Goal: Find specific page/section: Find specific page/section

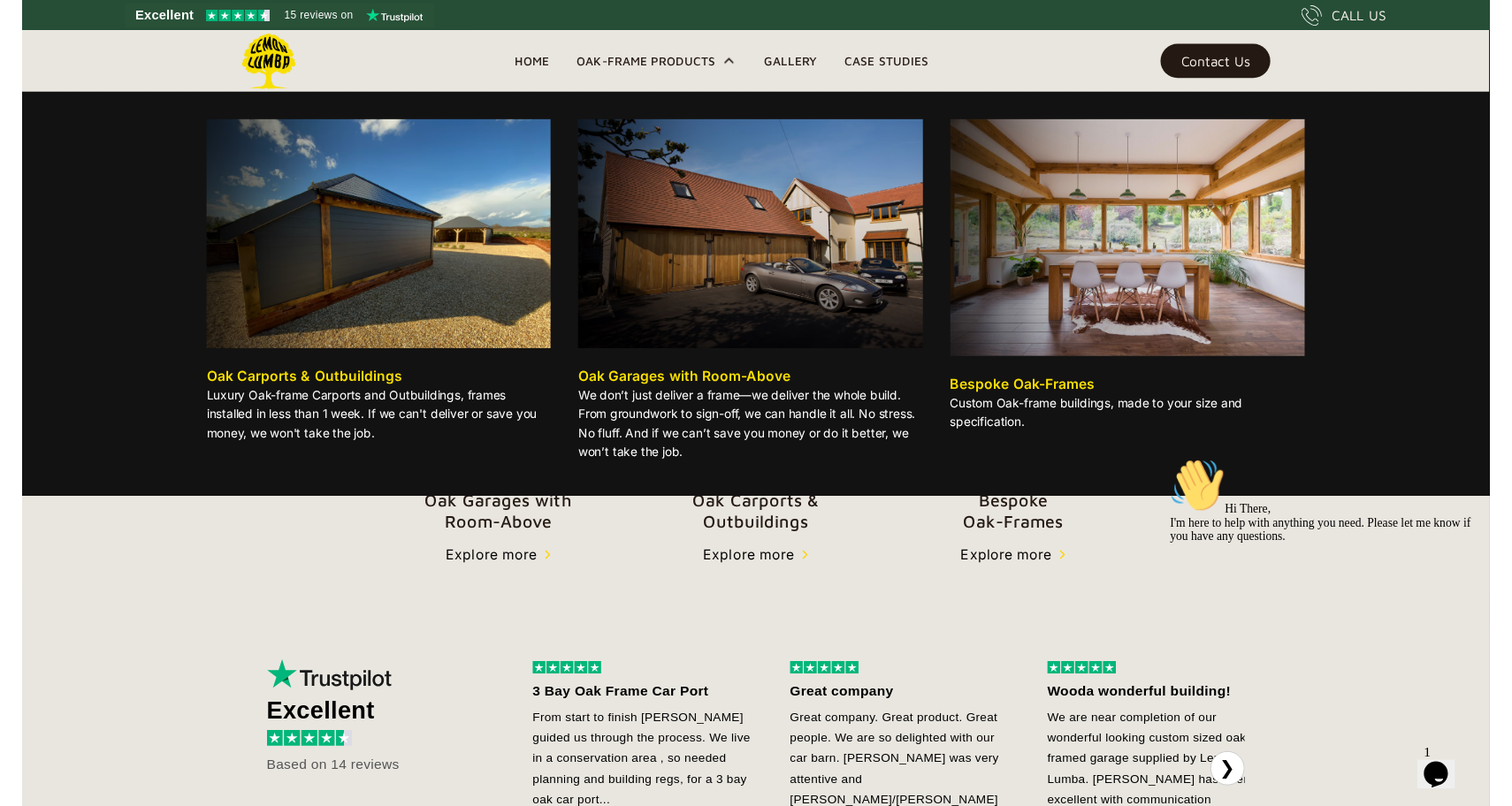
scroll to position [419, 0]
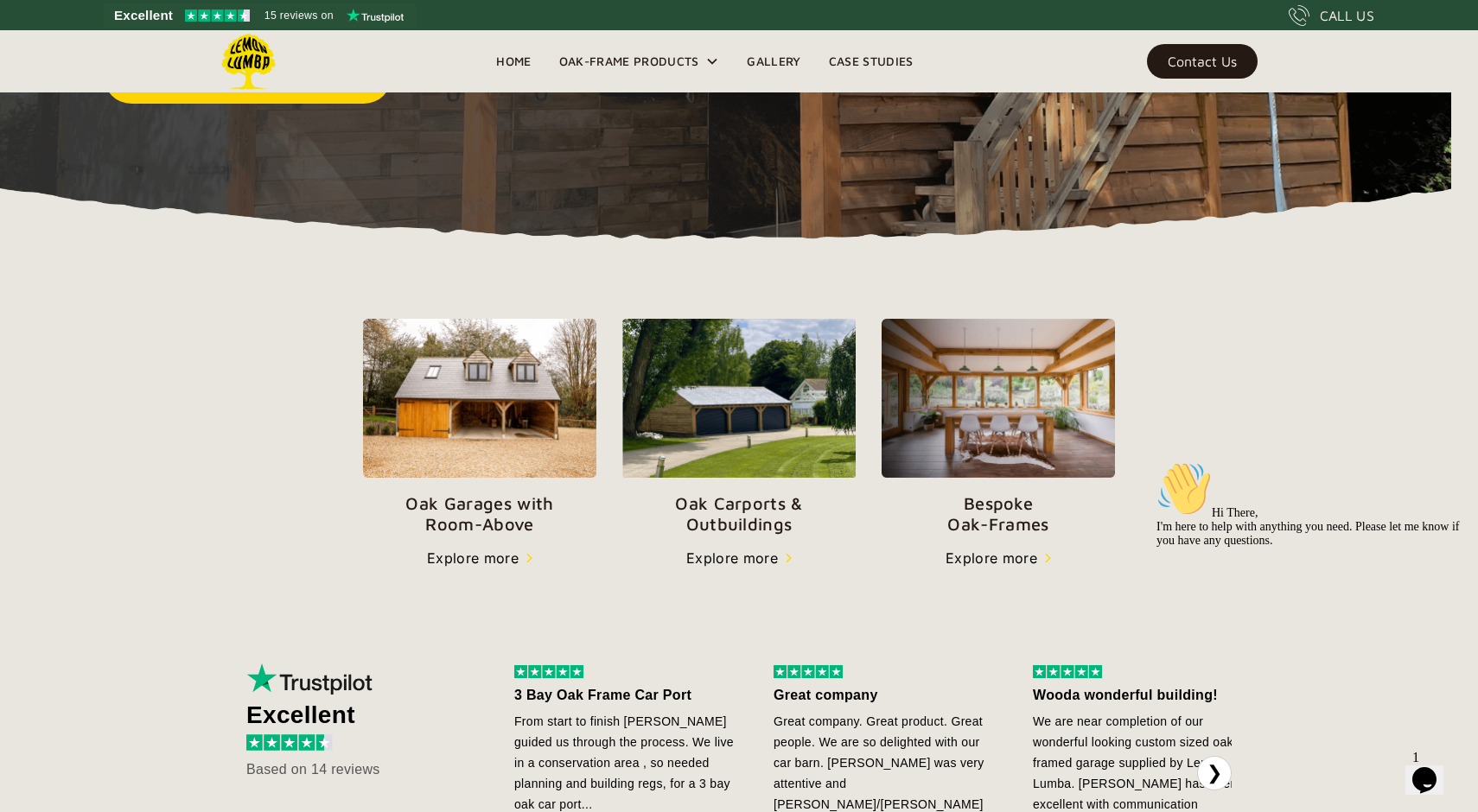
click at [993, 520] on p "Bespoke   Oak-Frames" at bounding box center [998, 514] width 233 height 42
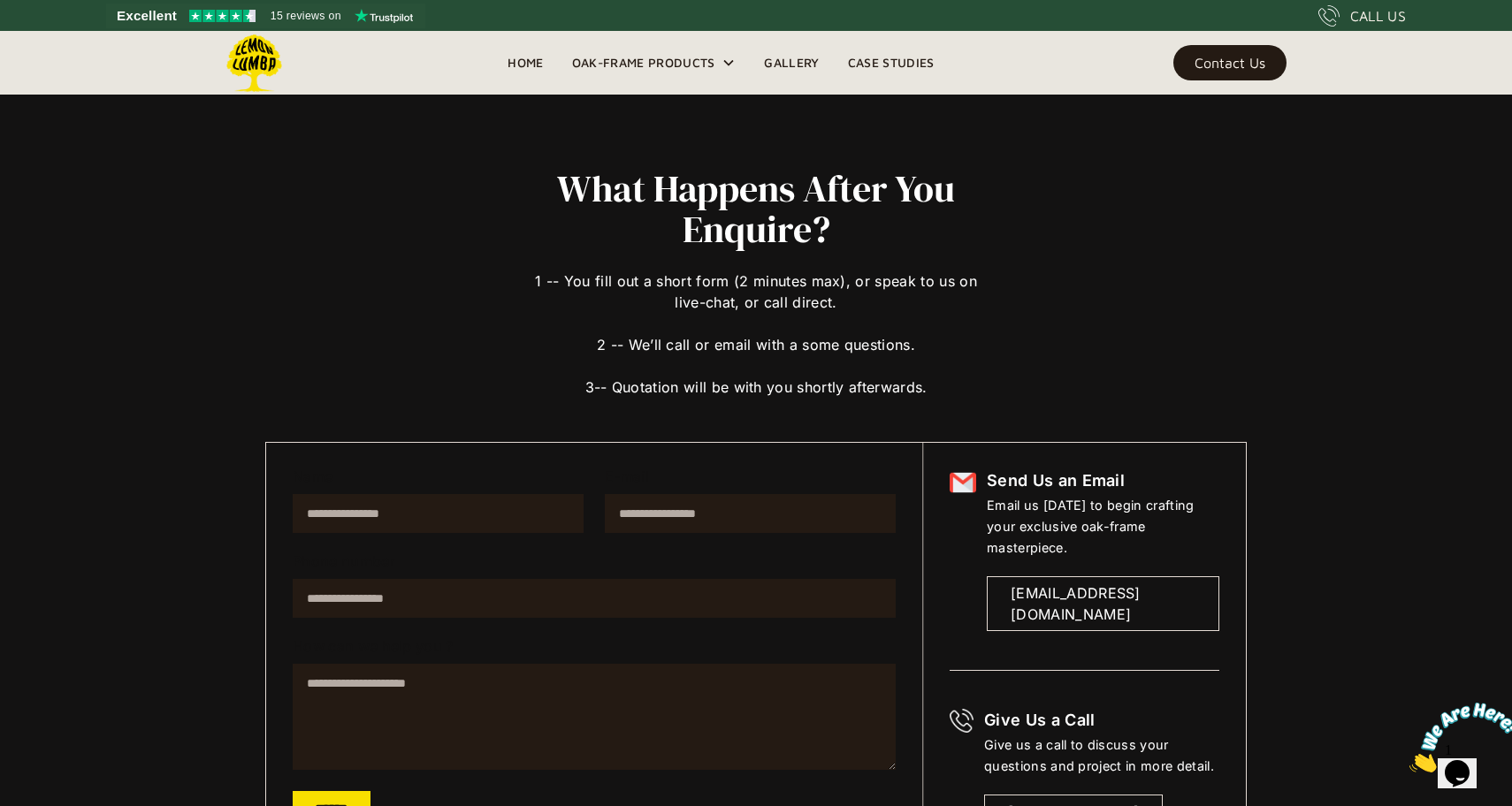
click at [796, 68] on link "Gallery" at bounding box center [792, 63] width 84 height 26
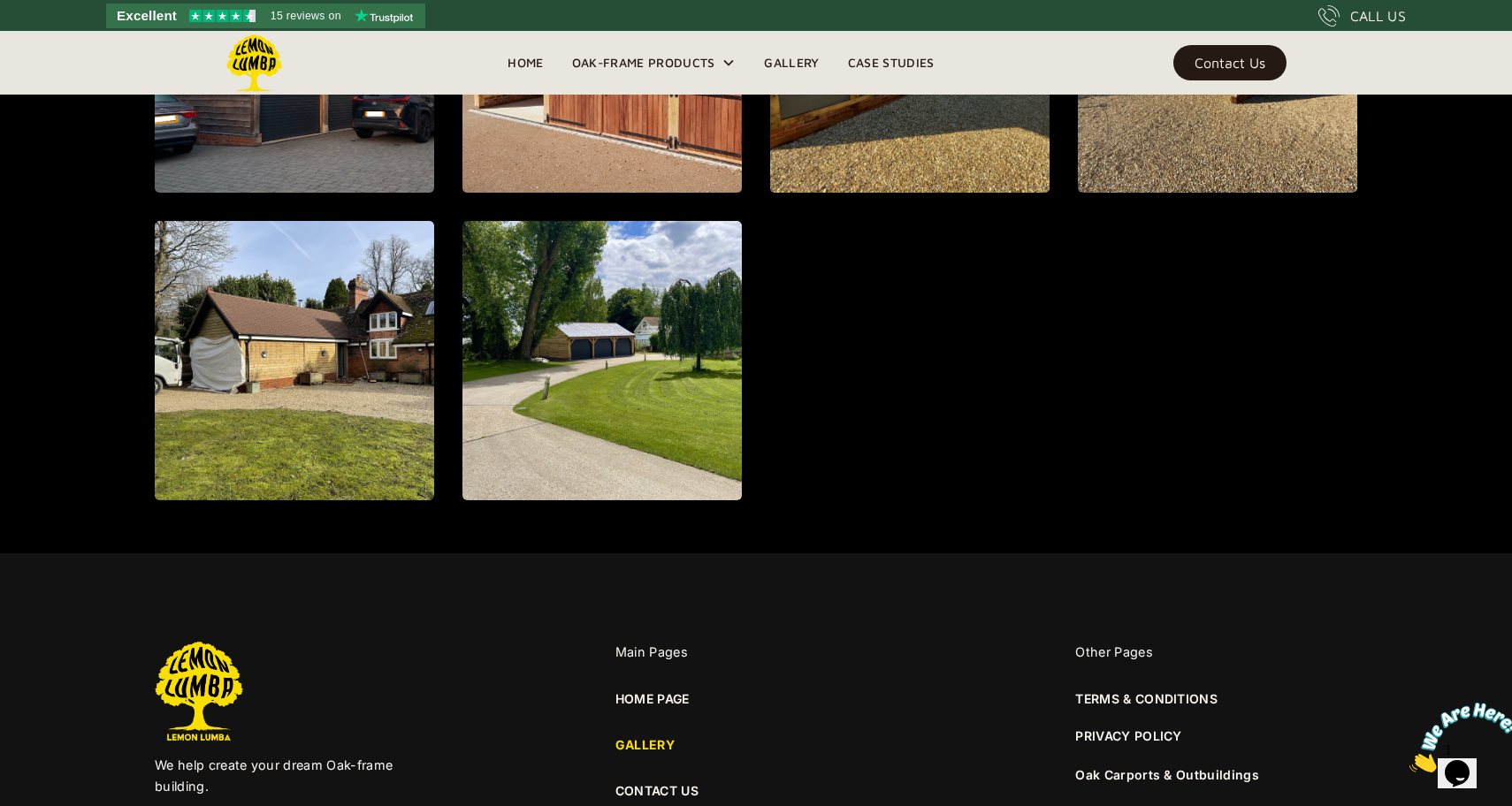
scroll to position [2251, 0]
